Goal: Transaction & Acquisition: Purchase product/service

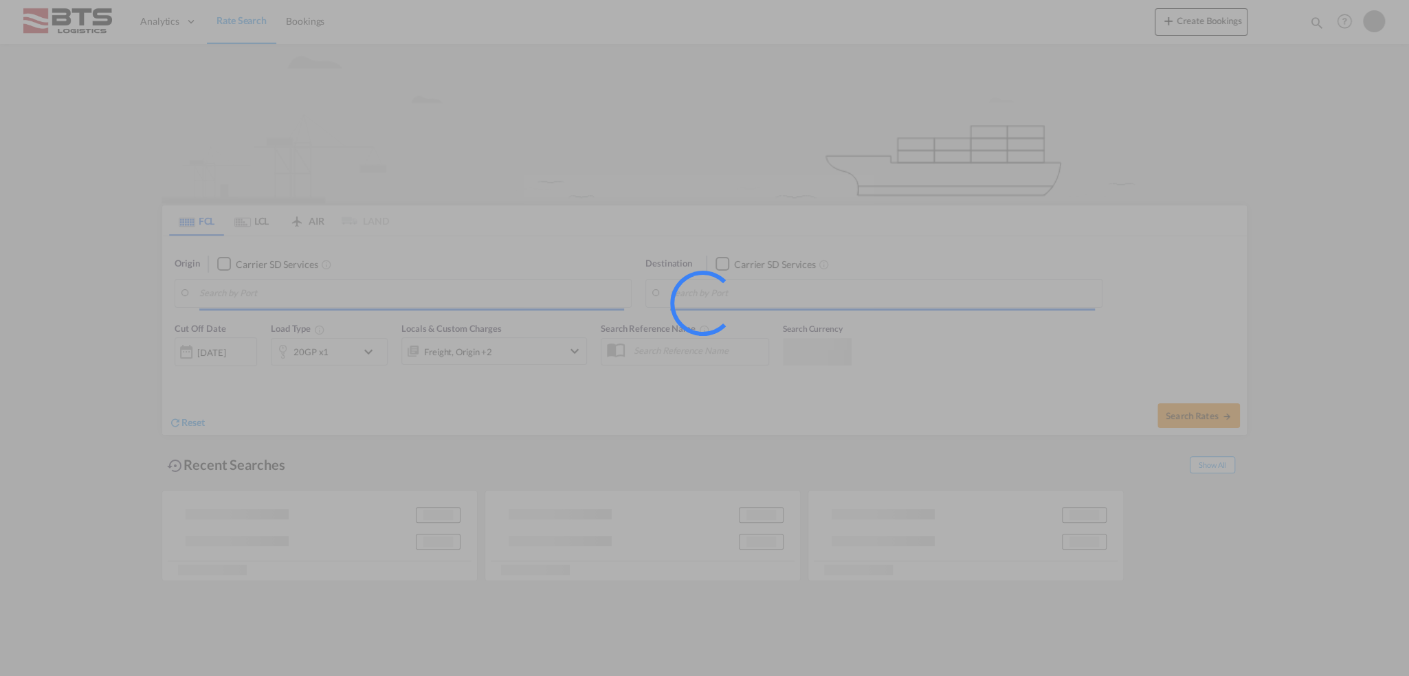
type input "Yantian Pt, CNYTN"
type input "[GEOGRAPHIC_DATA], ESBCN"
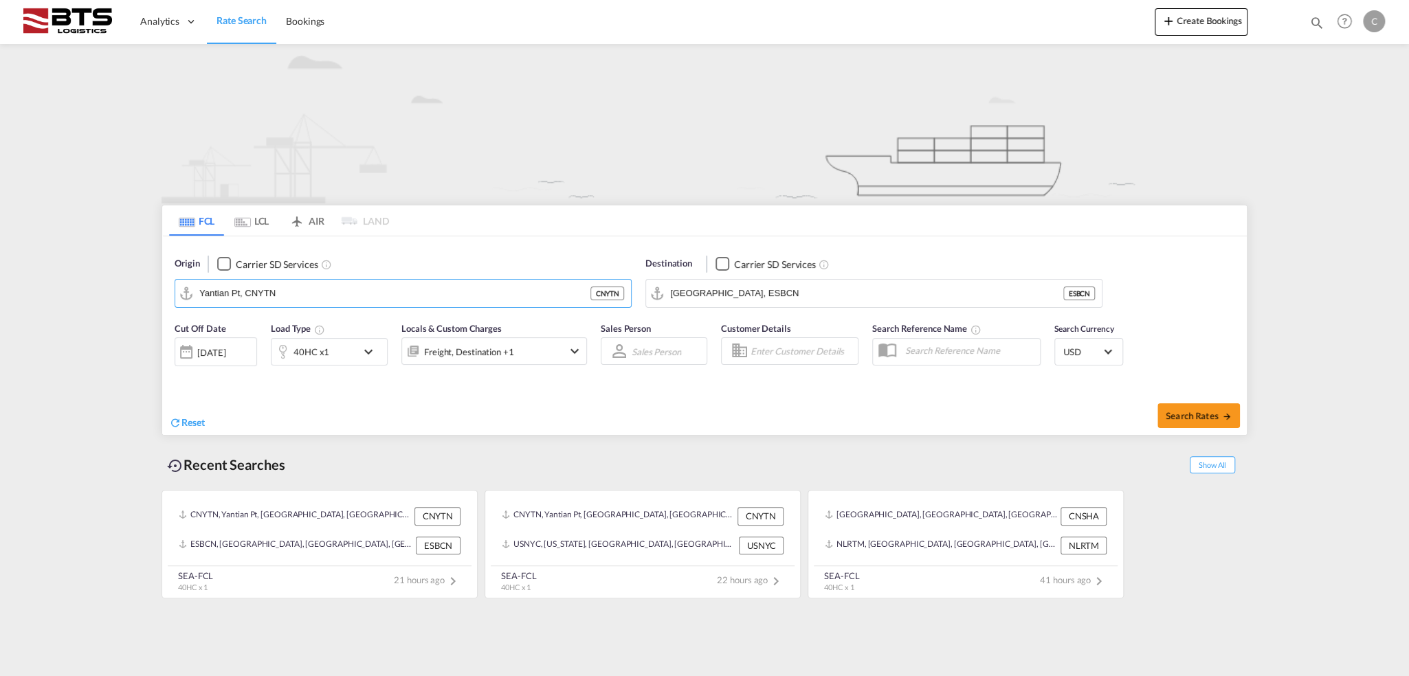
drag, startPoint x: 295, startPoint y: 285, endPoint x: 120, endPoint y: 276, distance: 175.5
click at [122, 276] on md-content "Analytics Dashboard Rate Search Bookings Create Bookings Bookings Help Resource…" at bounding box center [704, 338] width 1409 height 676
drag, startPoint x: 320, startPoint y: 288, endPoint x: 18, endPoint y: 251, distance: 304.6
click at [18, 251] on md-content "Analytics Dashboard Rate Search Bookings Create Bookings Bookings Help Resource…" at bounding box center [704, 338] width 1409 height 676
click at [235, 325] on div "Haiph ong Viet Nam VNHPH" at bounding box center [305, 330] width 261 height 41
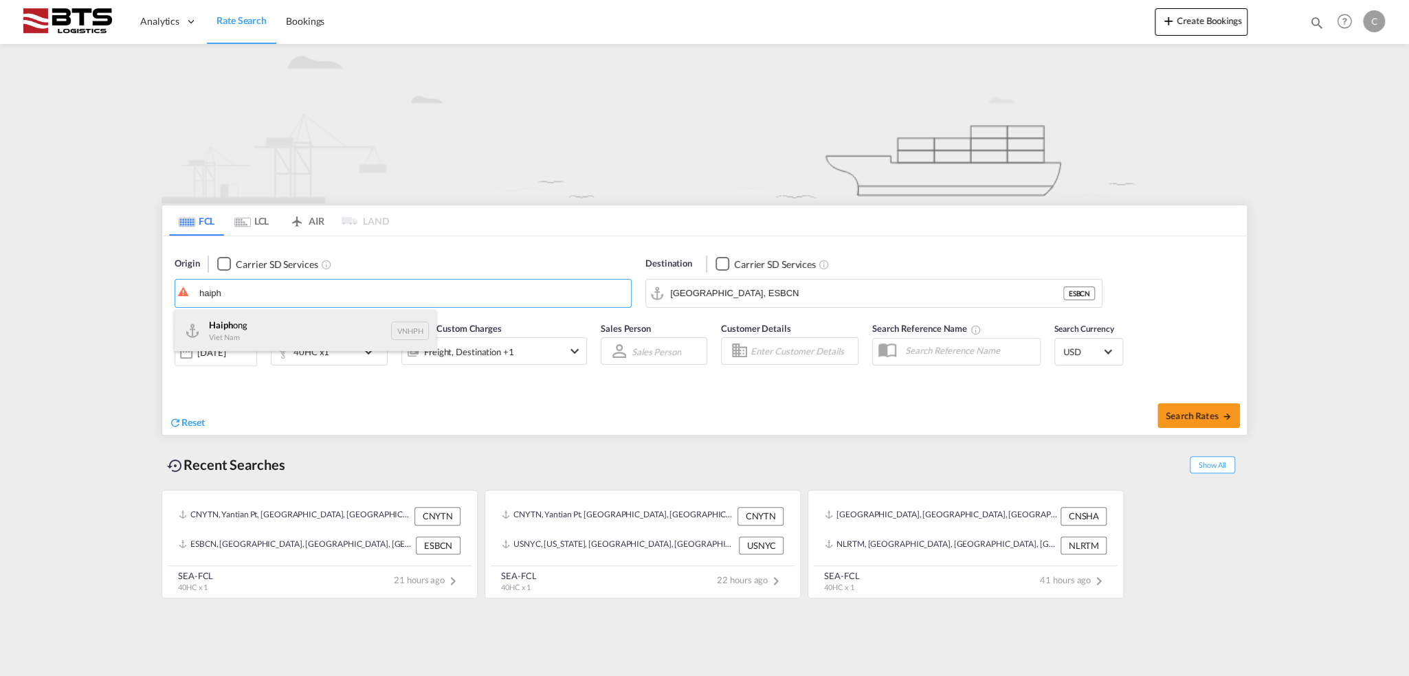
type input "Haiphong, VNHPH"
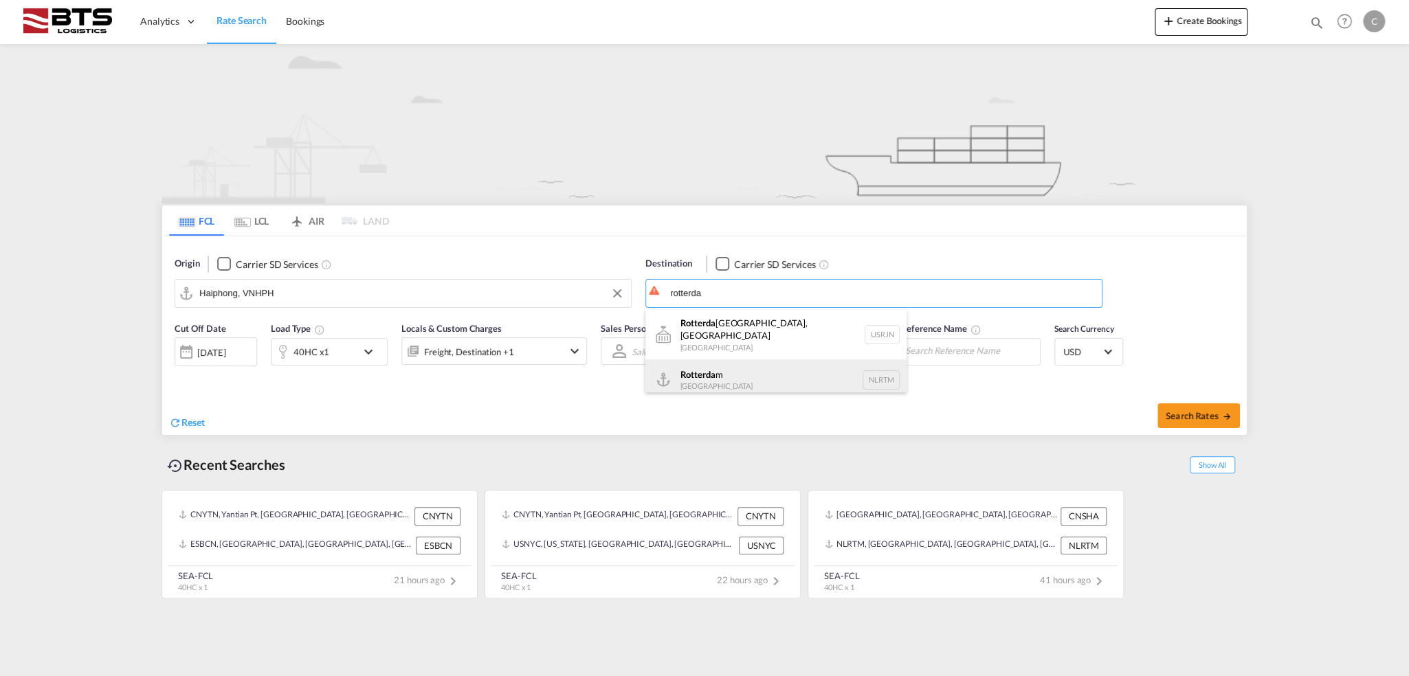
click at [746, 373] on div "Rotterda m [GEOGRAPHIC_DATA] NLRTM" at bounding box center [775, 379] width 261 height 41
type input "[GEOGRAPHIC_DATA], NLRTM"
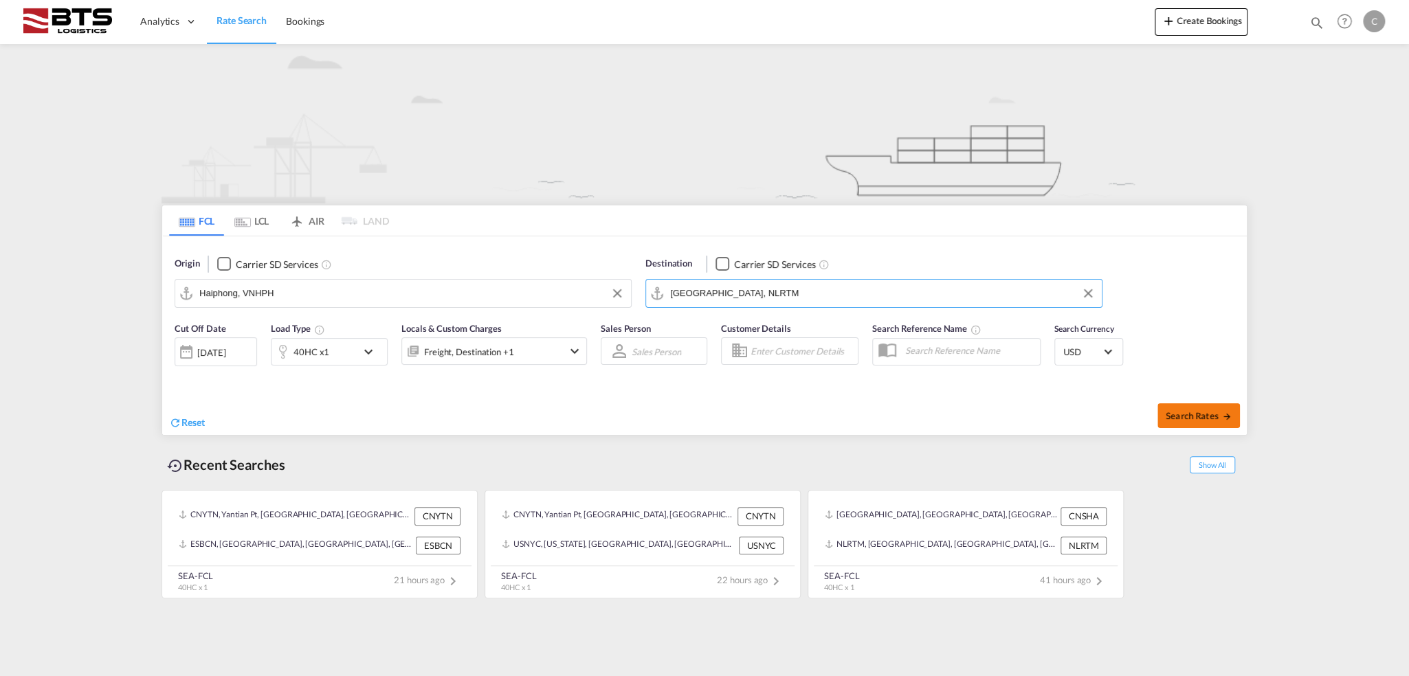
click at [1182, 415] on span "Search Rates" at bounding box center [1198, 415] width 66 height 11
type input "VNHPH to NLRTM / [DATE]"
